Goal: Task Accomplishment & Management: Use online tool/utility

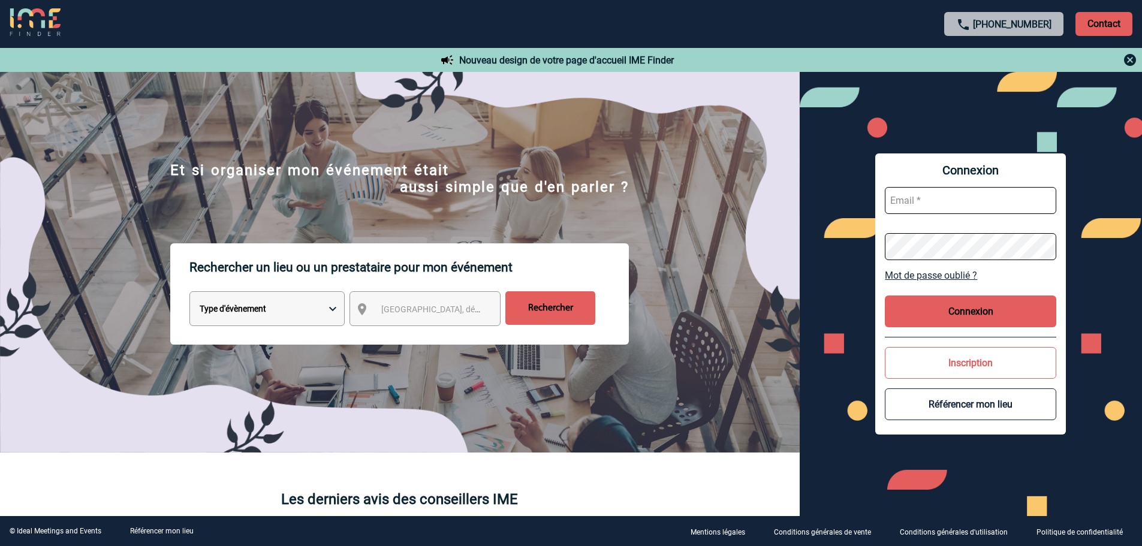
type input "vboeringer@ime-groupe.com"
click at [950, 306] on button "Connexion" at bounding box center [969, 311] width 171 height 32
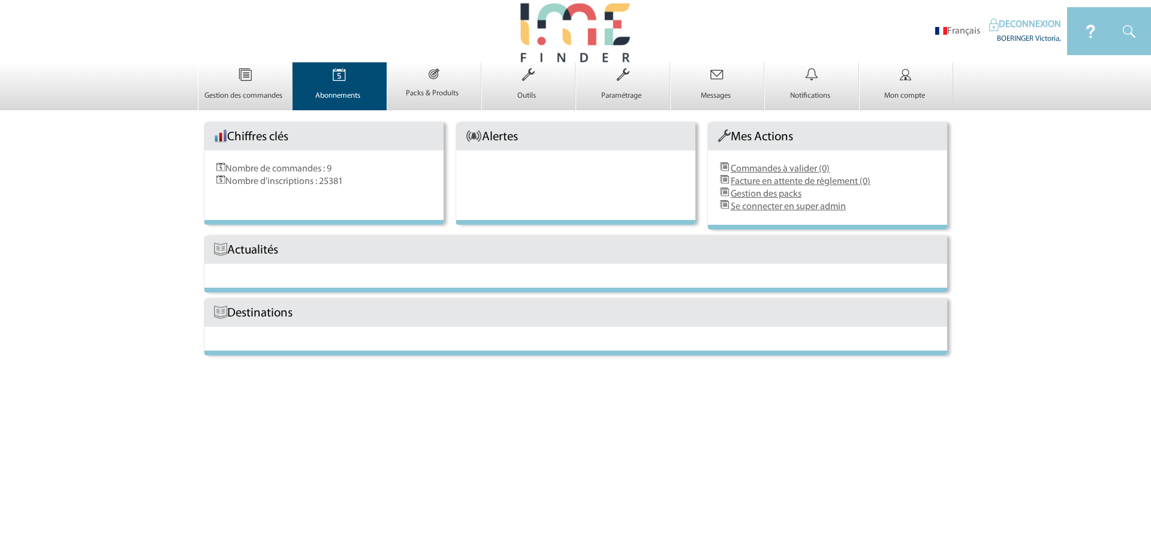
click at [360, 77] on img at bounding box center [339, 74] width 49 height 25
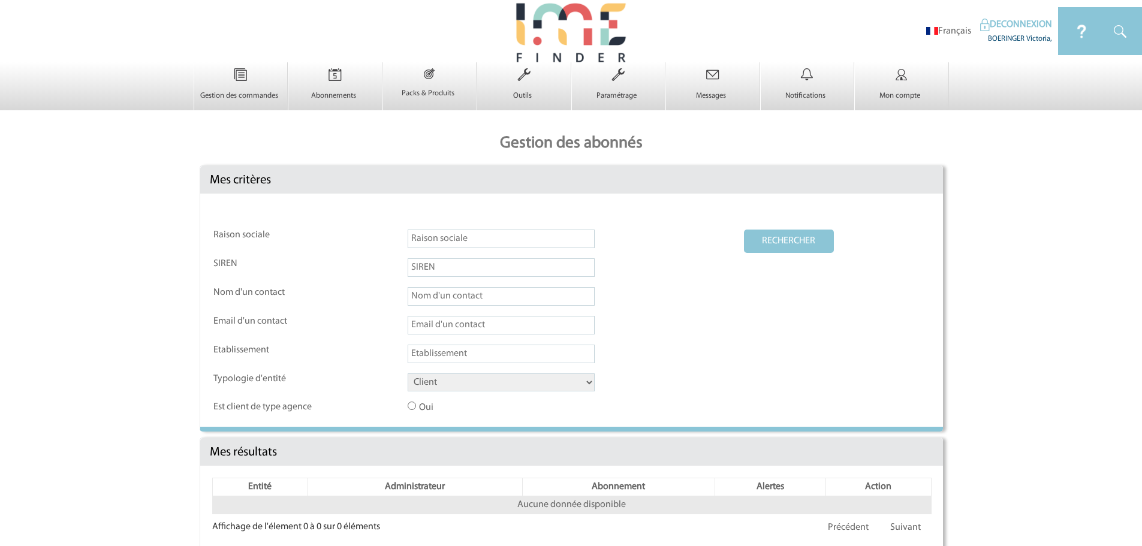
click at [448, 387] on select "Client Fournisseur Agence Promoteur Genius Backoffice" at bounding box center [500, 382] width 187 height 18
select select "AGENCE"
click at [407, 374] on select "Client Fournisseur Agence Promoteur Genius Backoffice" at bounding box center [500, 382] width 187 height 18
click at [796, 234] on button "RECHERCHER" at bounding box center [789, 241] width 90 height 23
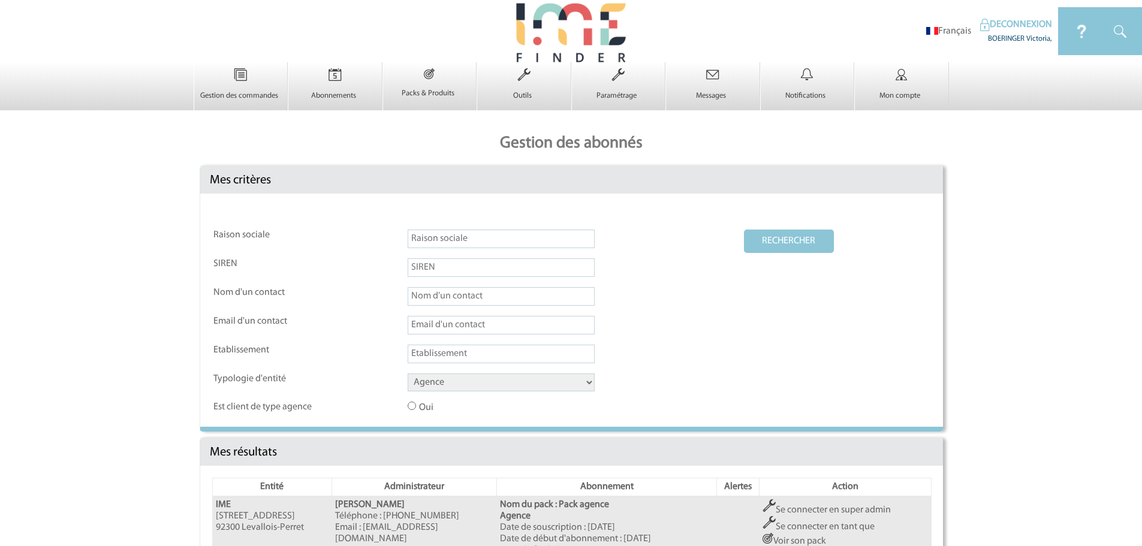
click at [808, 509] on link "Se connecter en super admin" at bounding box center [826, 510] width 128 height 10
